Goal: Transaction & Acquisition: Purchase product/service

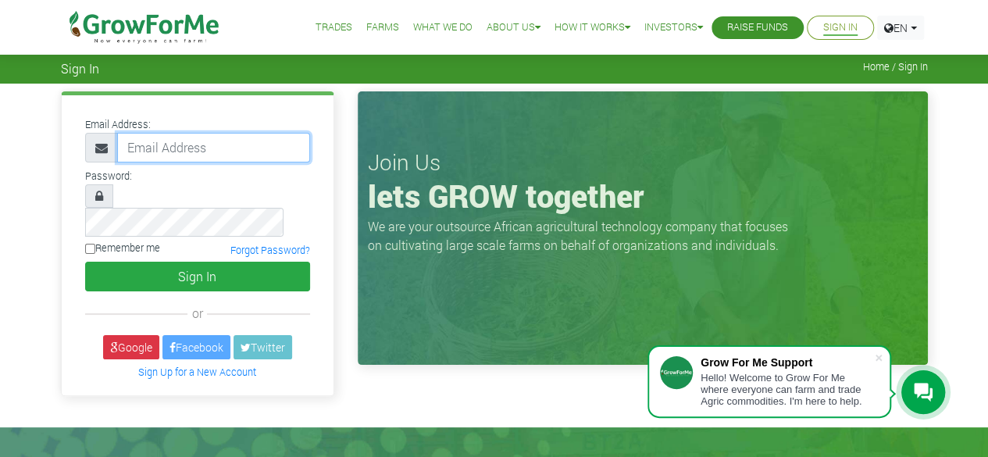
click at [183, 150] on input "email" at bounding box center [213, 148] width 193 height 30
type input "233599679774@growforme.com"
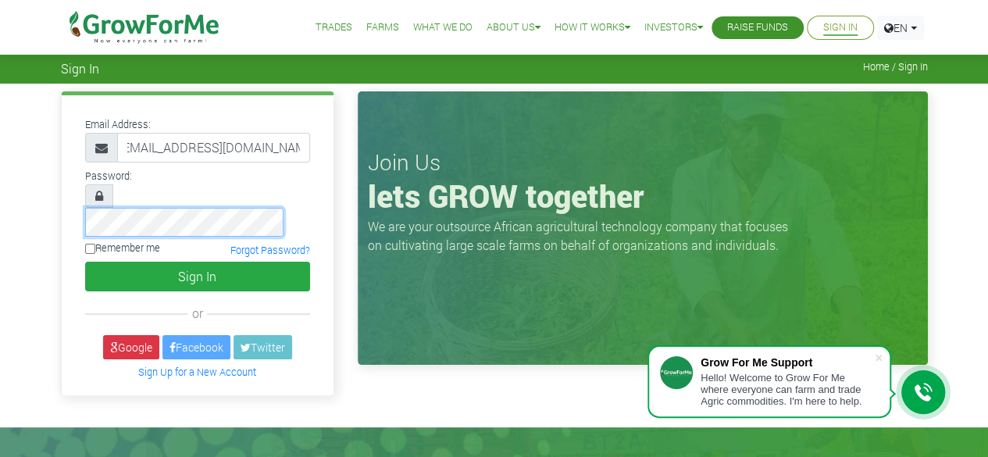
scroll to position [0, 0]
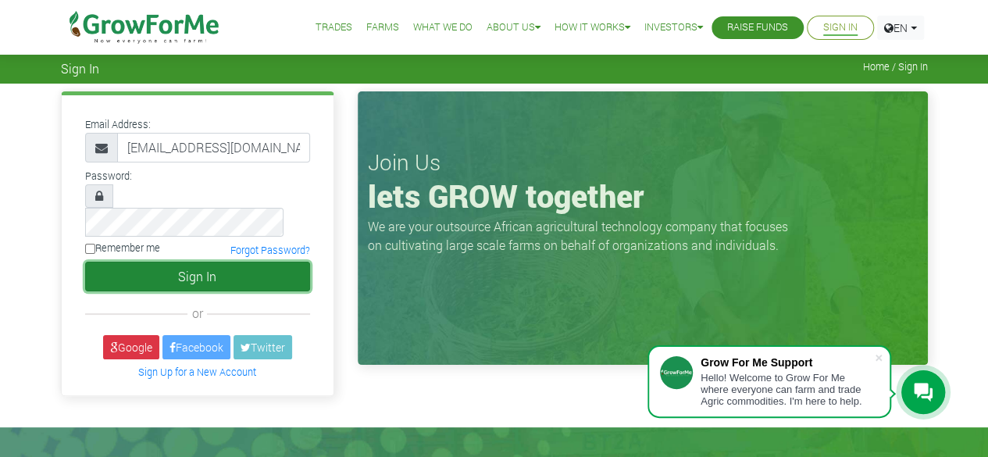
click at [203, 262] on button "Sign In" at bounding box center [197, 277] width 225 height 30
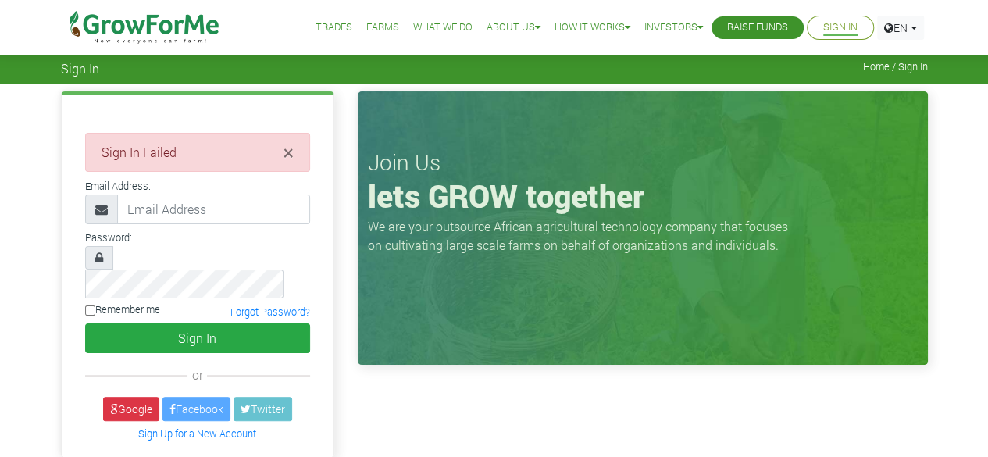
click at [366, 21] on link "Farms" at bounding box center [382, 28] width 33 height 16
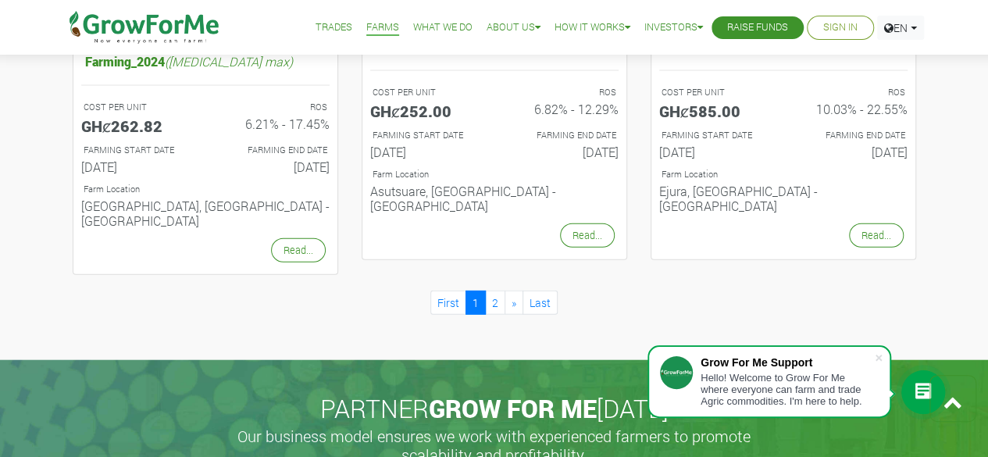
scroll to position [1687, 0]
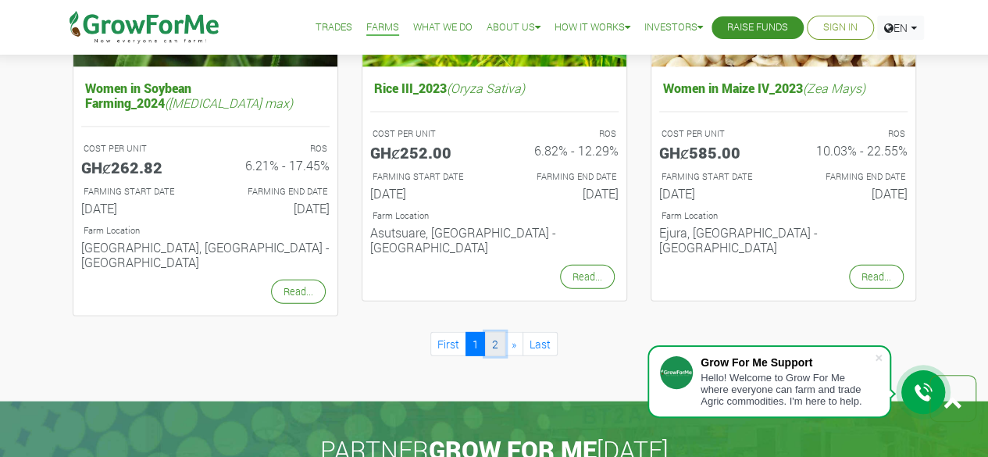
click at [491, 332] on link "2" at bounding box center [495, 344] width 20 height 24
